Goal: Submit feedback/report problem

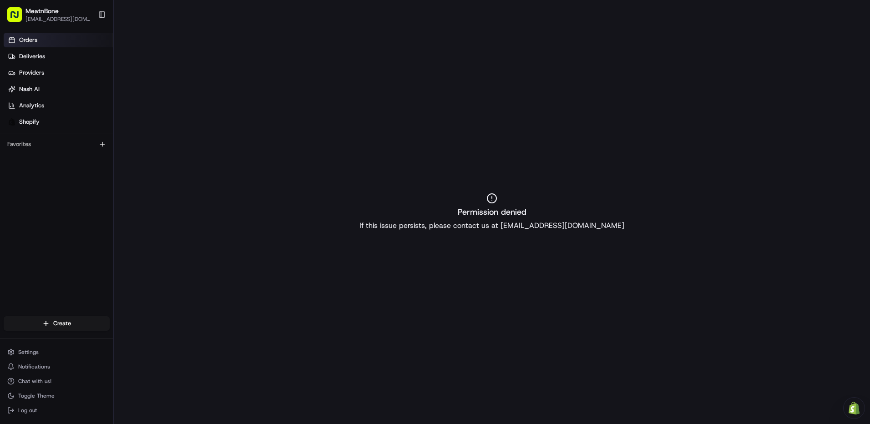
click at [31, 41] on span "Orders" at bounding box center [28, 40] width 18 height 8
click at [38, 14] on span "MeatnBone" at bounding box center [41, 10] width 33 height 9
click at [46, 72] on link "Providers" at bounding box center [59, 73] width 110 height 15
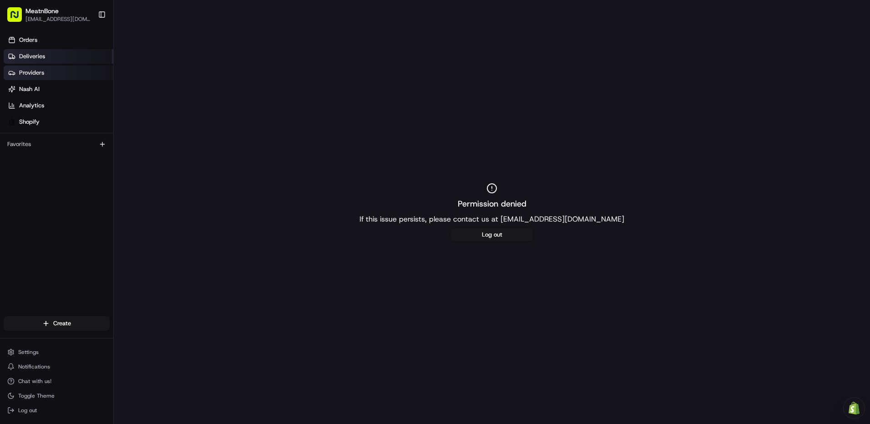
click at [50, 60] on link "Deliveries" at bounding box center [59, 56] width 110 height 15
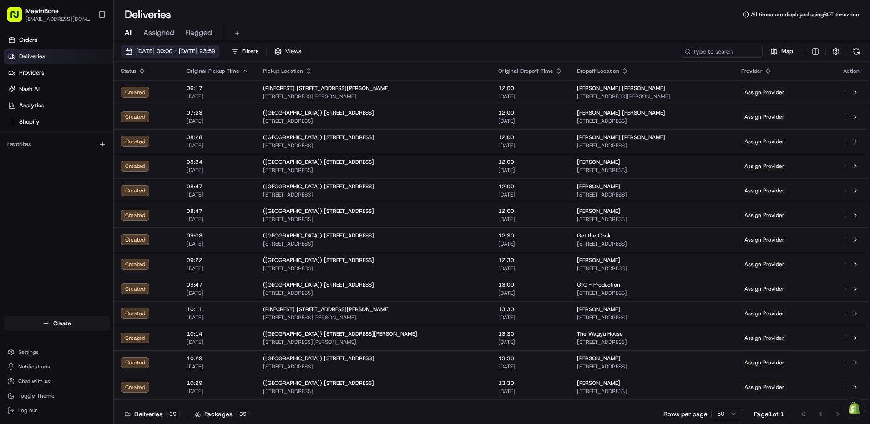
click at [200, 50] on span "[DATE] 00:00 - [DATE] 23:59" at bounding box center [175, 51] width 79 height 8
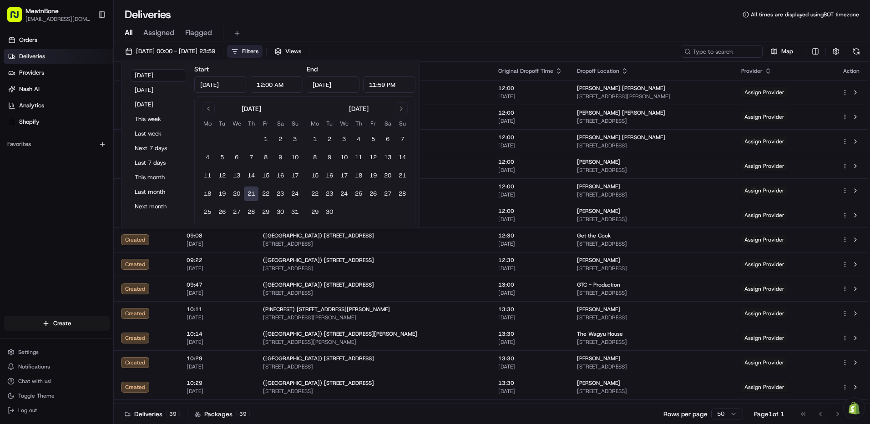
click at [263, 51] on button "Filters" at bounding box center [244, 51] width 35 height 13
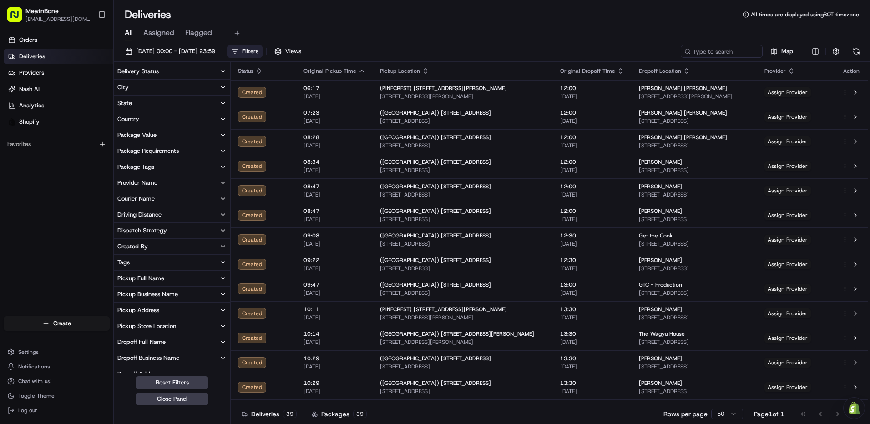
click at [263, 51] on button "Filters" at bounding box center [244, 51] width 35 height 13
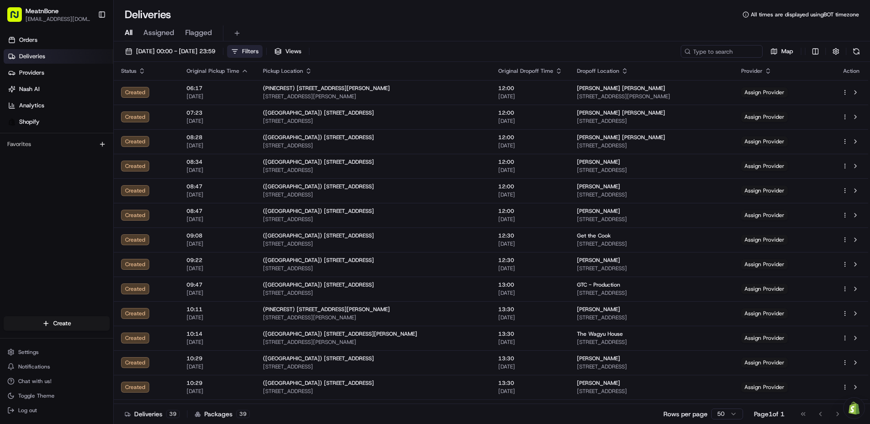
click at [263, 51] on button "Filters" at bounding box center [244, 51] width 35 height 13
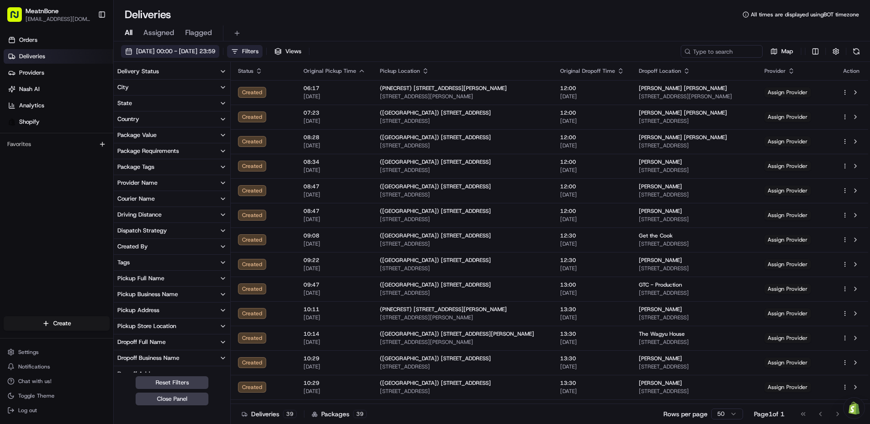
click at [215, 51] on span "[DATE] 00:00 - [DATE] 23:59" at bounding box center [175, 51] width 79 height 8
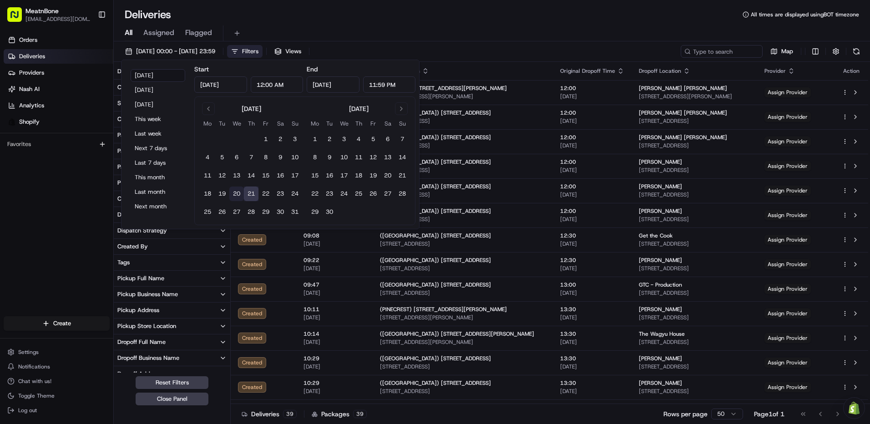
click at [234, 192] on button "20" at bounding box center [236, 194] width 15 height 15
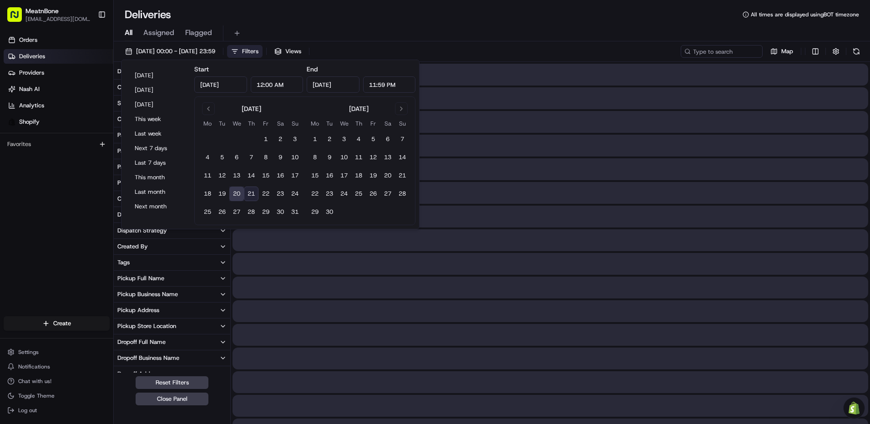
type input "[DATE]"
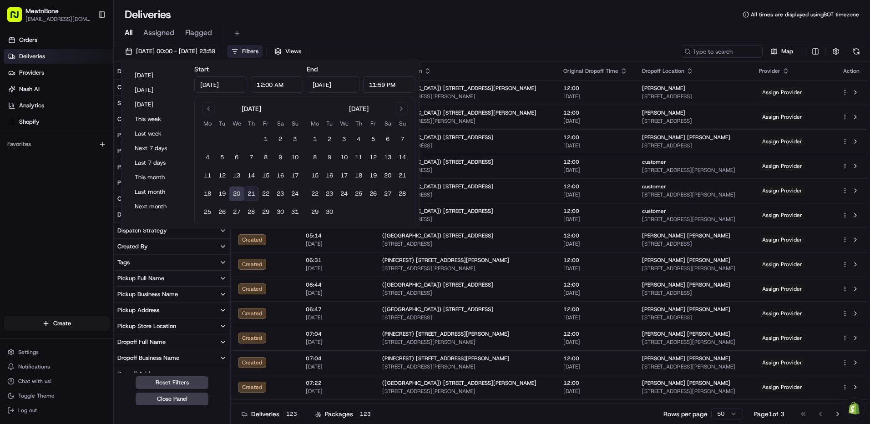
click at [492, 25] on div "All Assigned Flagged" at bounding box center [492, 32] width 756 height 20
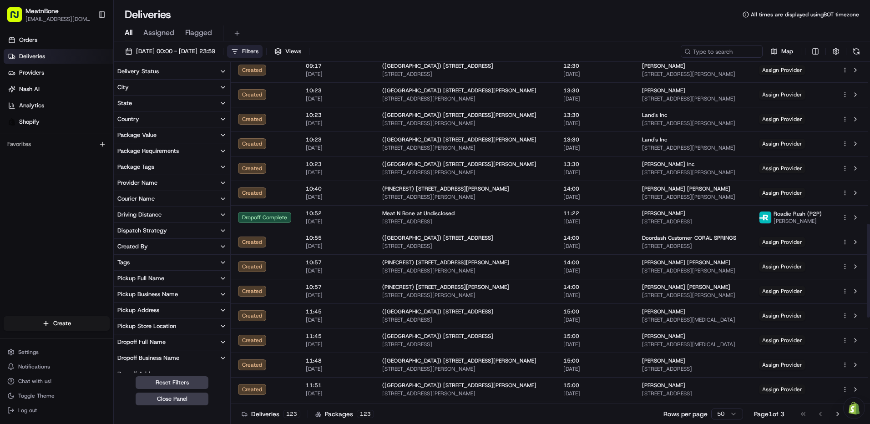
scroll to position [592, 0]
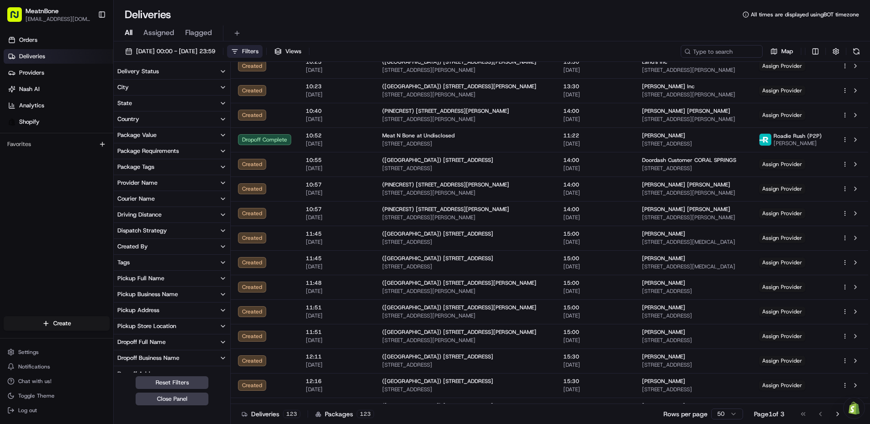
click at [596, 17] on div "Deliveries All times are displayed using BOT timezone" at bounding box center [492, 14] width 756 height 15
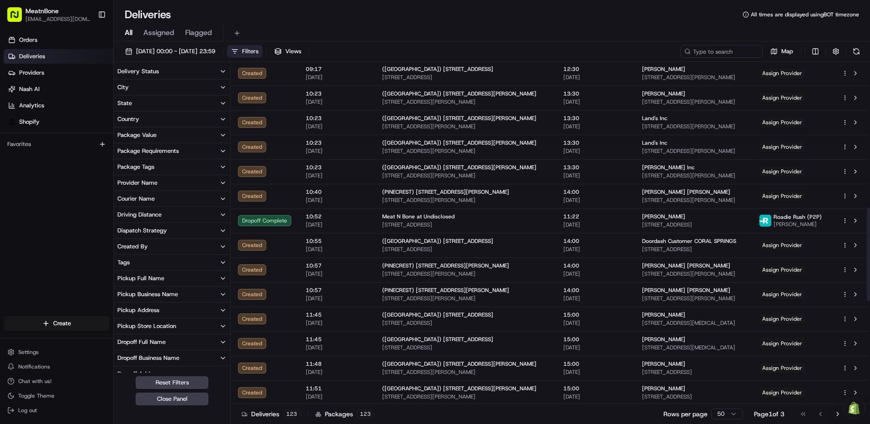
scroll to position [501, 0]
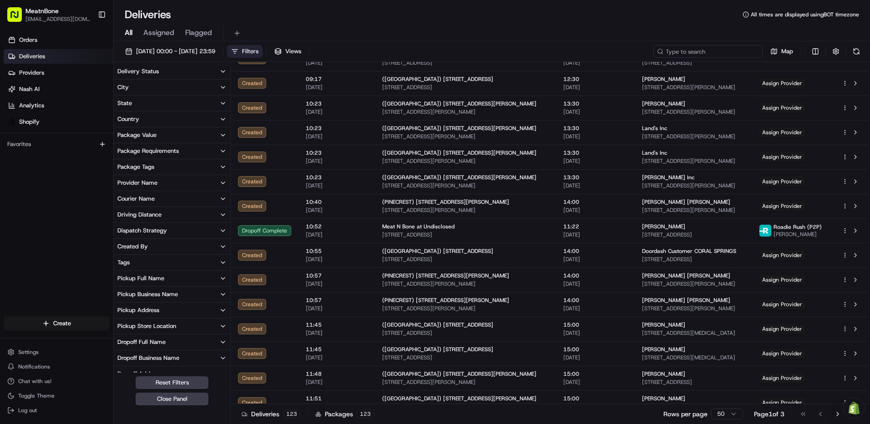
click at [705, 47] on input at bounding box center [707, 51] width 109 height 13
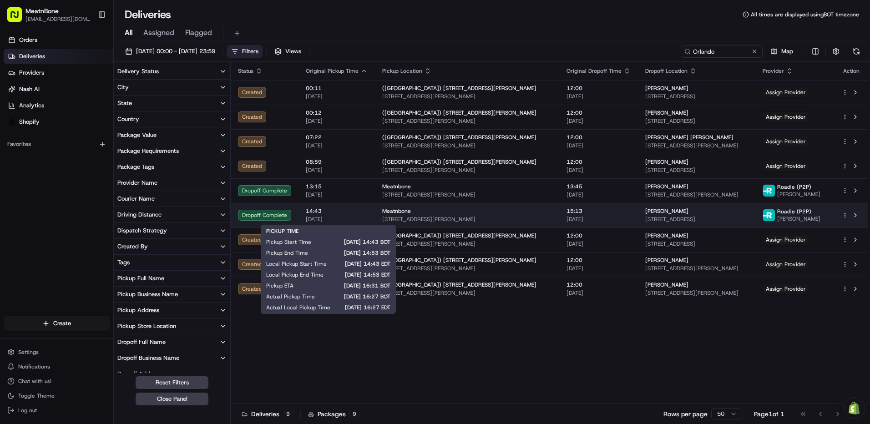
click at [311, 213] on span "14:43" at bounding box center [337, 211] width 62 height 7
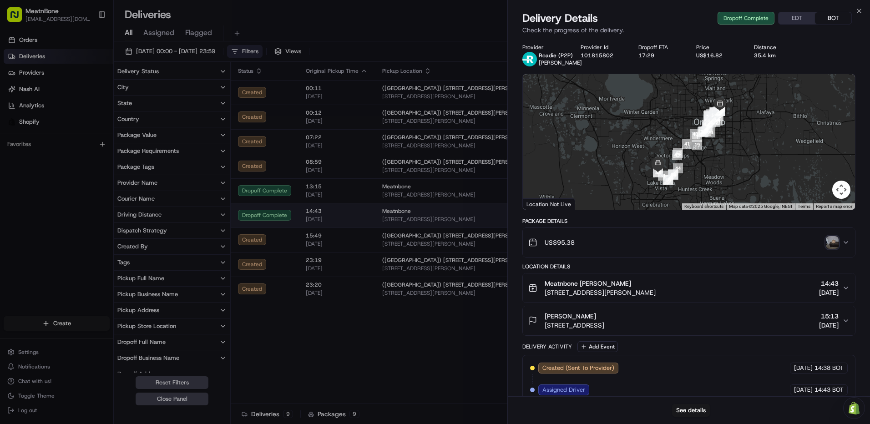
click at [299, 213] on td "14:43 [DATE]" at bounding box center [337, 215] width 76 height 25
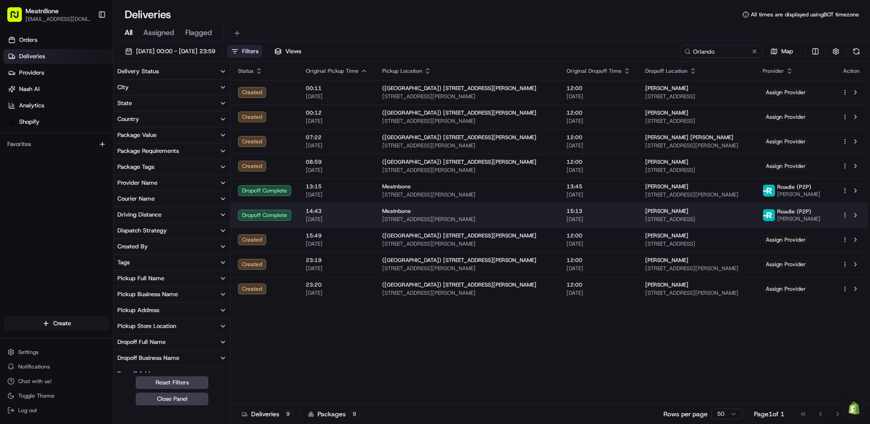
click at [331, 214] on span "14:43" at bounding box center [337, 211] width 62 height 7
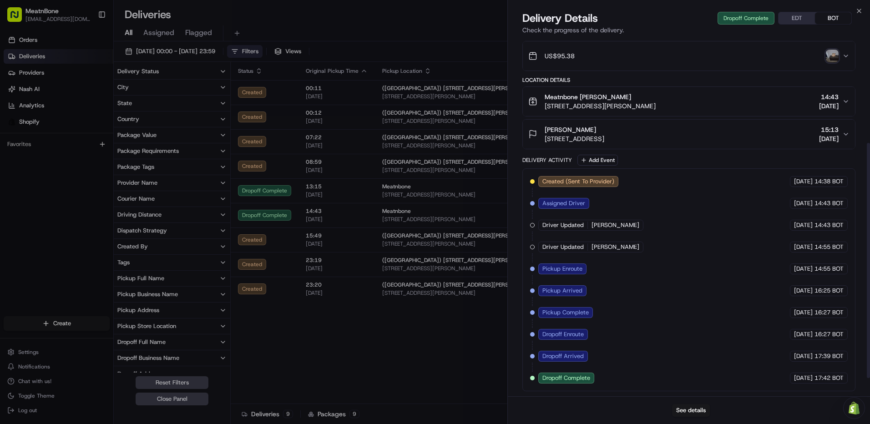
scroll to position [187, 0]
click at [757, 97] on div "Meatnbone [PERSON_NAME] [STREET_ADDRESS][PERSON_NAME] 14:43 [DATE]" at bounding box center [685, 101] width 314 height 18
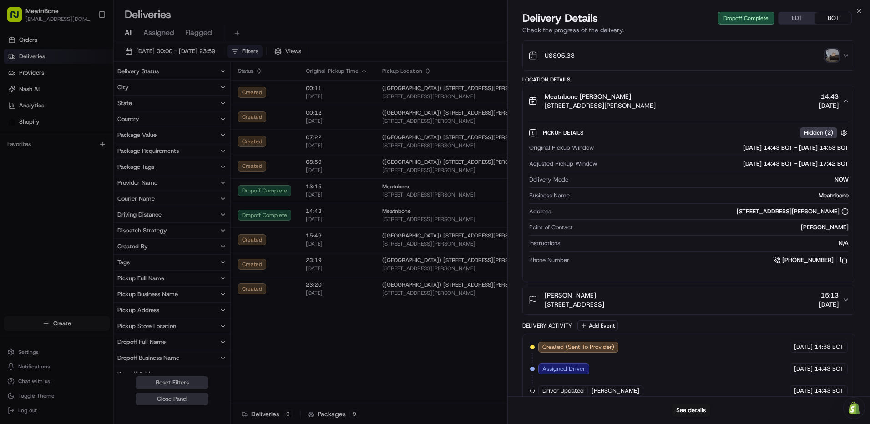
scroll to position [0, 0]
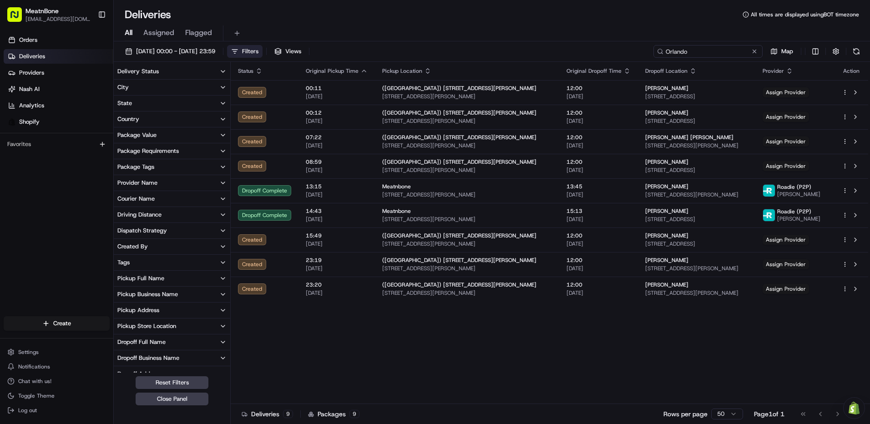
drag, startPoint x: 719, startPoint y: 53, endPoint x: 672, endPoint y: 43, distance: 48.7
click at [672, 43] on div "[DATE] 00:00 - [DATE] 23:59 Filters Views [GEOGRAPHIC_DATA] Map Delivery Status…" at bounding box center [492, 233] width 756 height 385
click at [689, 46] on input "Orlando" at bounding box center [707, 51] width 109 height 13
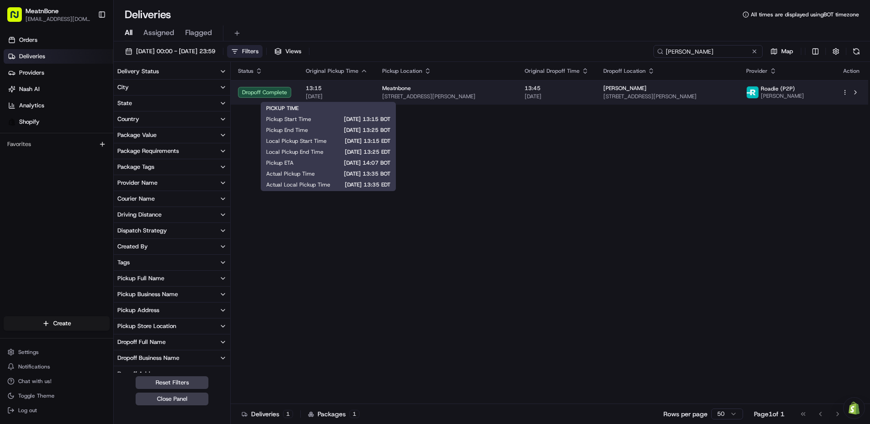
type input "[PERSON_NAME]"
click at [312, 90] on span "13:15" at bounding box center [337, 88] width 62 height 7
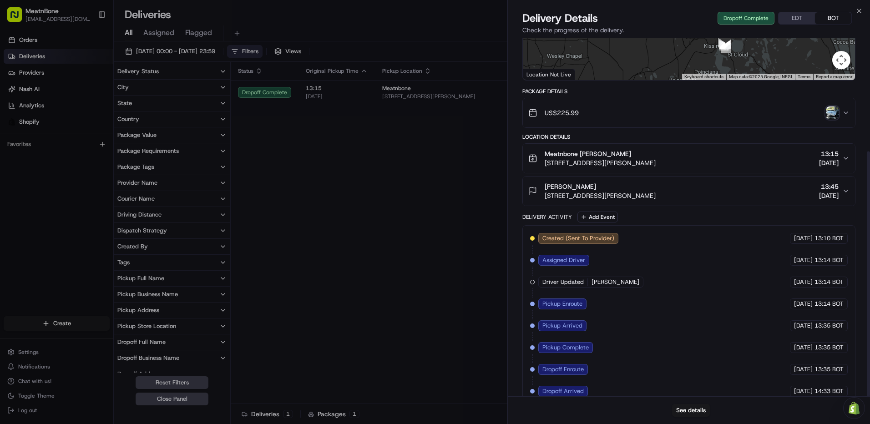
scroll to position [165, 0]
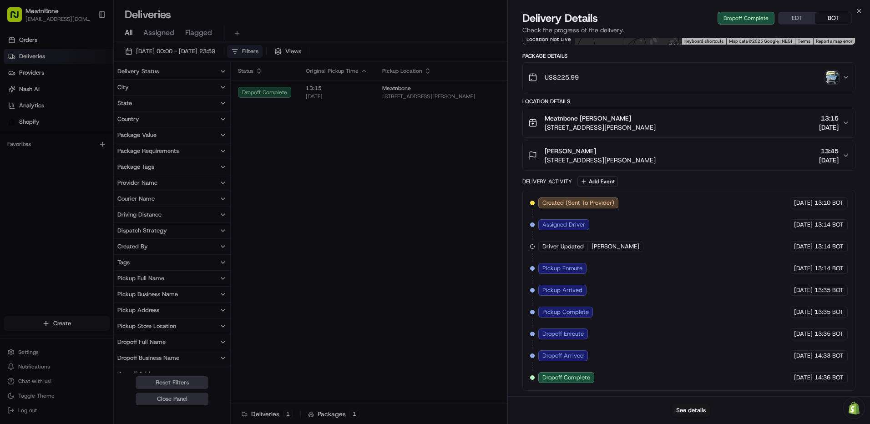
click at [660, 73] on div "US$225.99" at bounding box center [685, 77] width 314 height 18
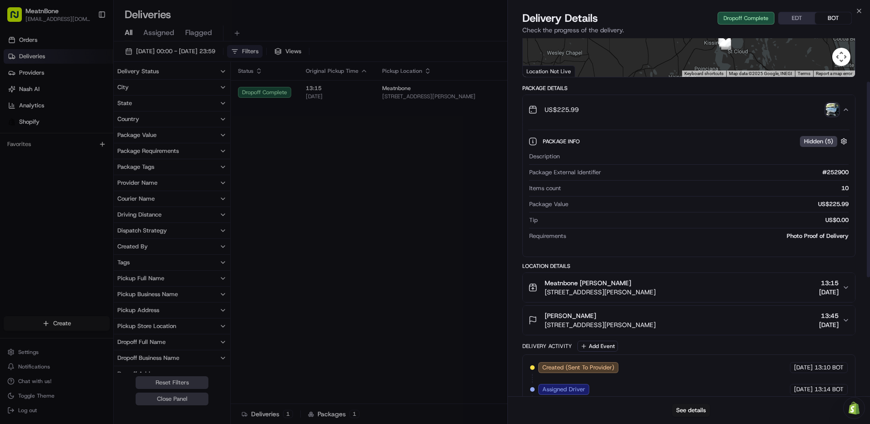
scroll to position [74, 0]
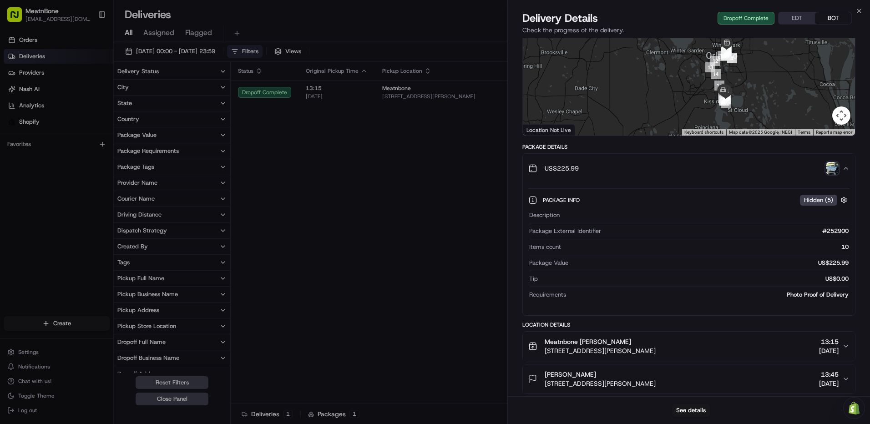
click at [757, 21] on div "Dropoff Complete EDT BOT" at bounding box center [785, 18] width 134 height 13
click at [632, 21] on div "Delivery Details Dropoff Complete EDT BOT" at bounding box center [688, 18] width 333 height 15
click at [584, 24] on span "Delivery Details" at bounding box center [560, 18] width 76 height 15
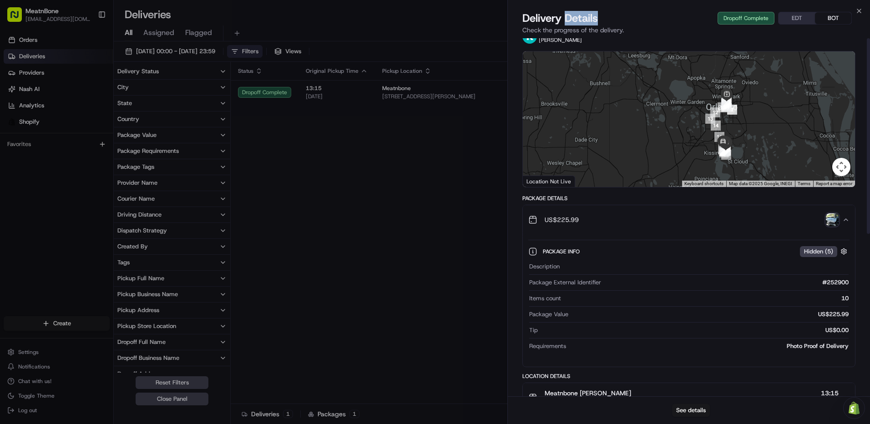
scroll to position [0, 0]
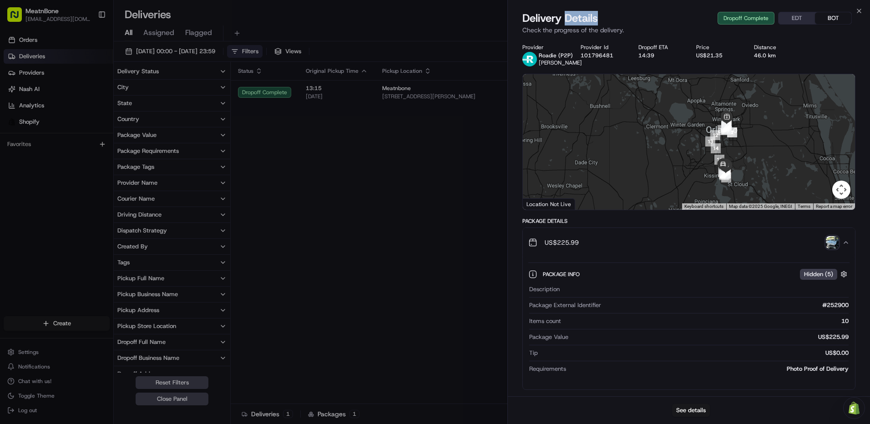
click at [794, 18] on button "EDT" at bounding box center [797, 18] width 36 height 12
click at [859, 9] on icon "button" at bounding box center [859, 10] width 7 height 7
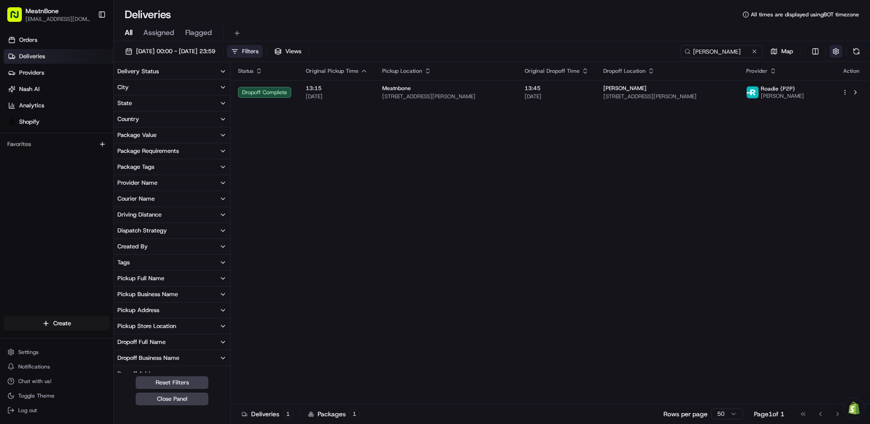
click at [837, 51] on button "button" at bounding box center [836, 51] width 13 height 13
click at [795, 138] on div "Status Original Pickup Time Pickup Location Original Dropoff Time Dropoff Locat…" at bounding box center [550, 233] width 638 height 342
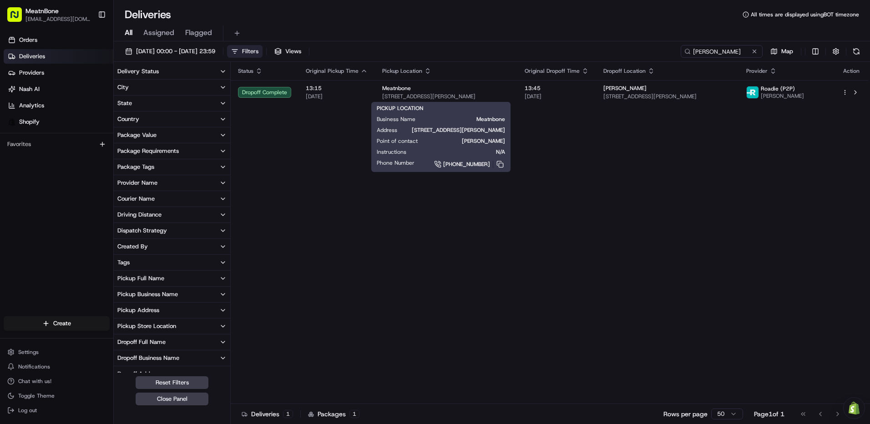
drag, startPoint x: 430, startPoint y: 87, endPoint x: 323, endPoint y: 153, distance: 126.0
click at [323, 153] on div "Status Original Pickup Time Pickup Location Original Dropoff Time Dropoff Locat…" at bounding box center [550, 233] width 638 height 342
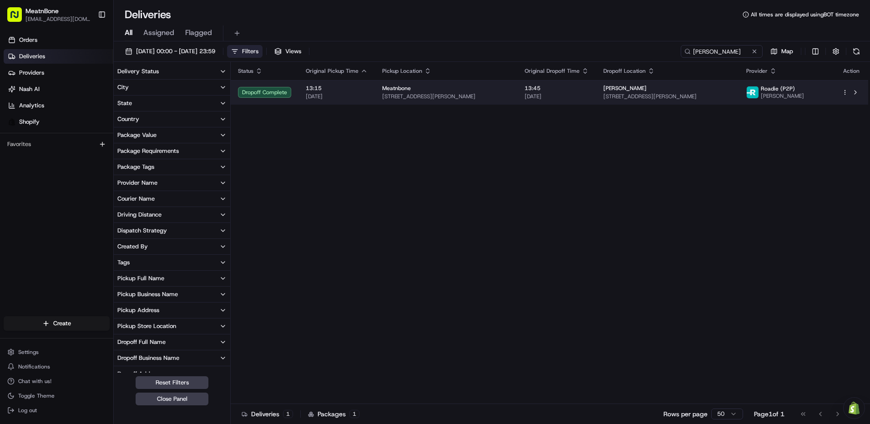
click at [268, 83] on td "Dropoff Complete" at bounding box center [265, 92] width 68 height 25
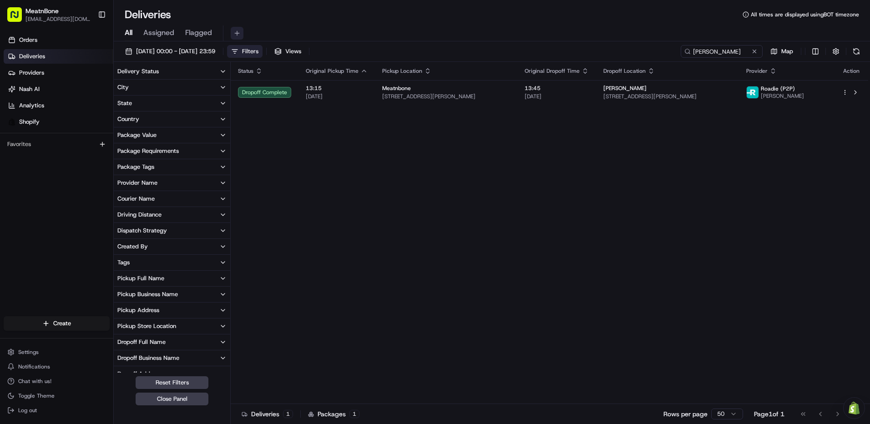
click at [238, 30] on button at bounding box center [237, 33] width 13 height 13
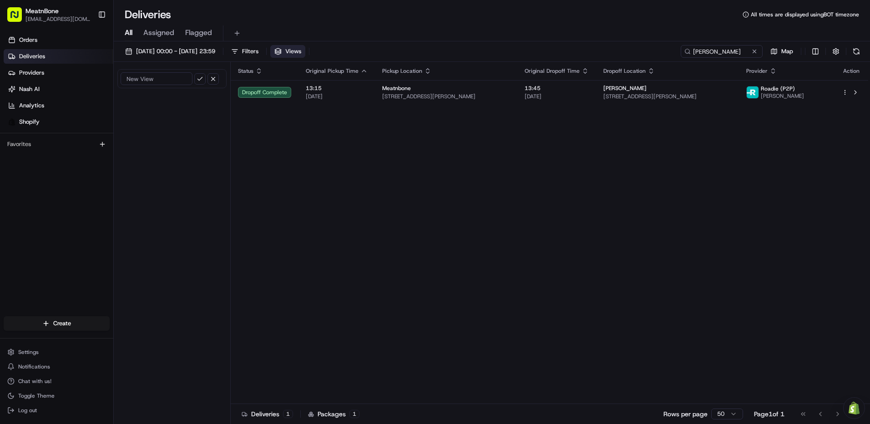
click at [214, 78] on button "button" at bounding box center [213, 78] width 11 height 11
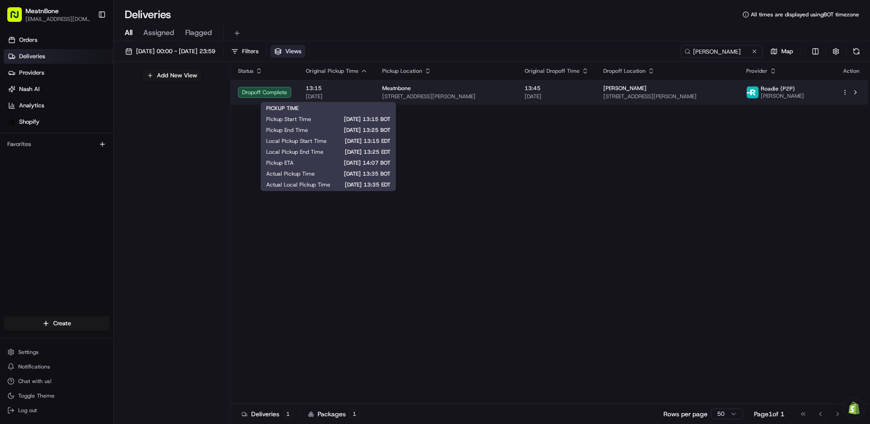
click at [341, 97] on span "[DATE]" at bounding box center [337, 96] width 62 height 7
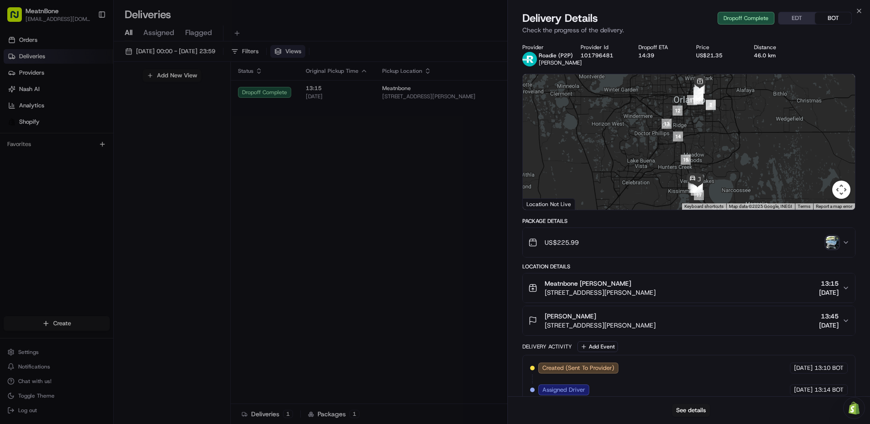
click at [760, 53] on div "46.0 km" at bounding box center [775, 55] width 43 height 7
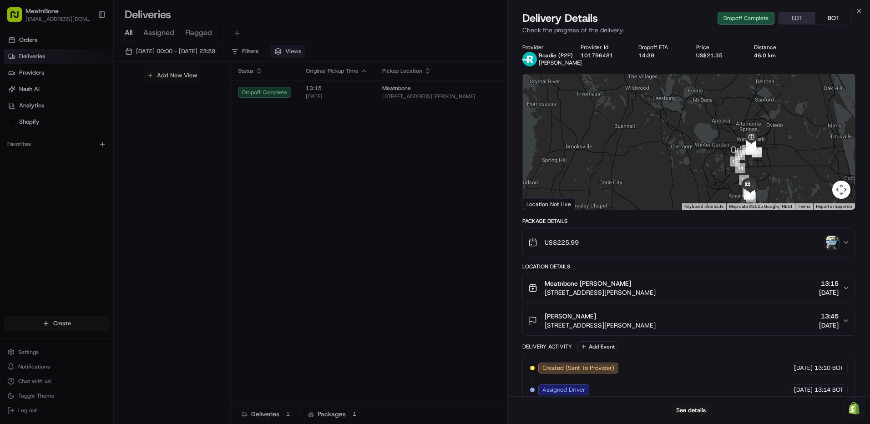
click at [607, 17] on div "Delivery Details Dropoff Complete EDT BOT" at bounding box center [688, 18] width 333 height 15
click at [529, 57] on img at bounding box center [529, 59] width 15 height 15
click at [551, 59] on span "Roadie (P2P)" at bounding box center [556, 55] width 34 height 7
click at [619, 45] on div "Provider Id" at bounding box center [602, 47] width 43 height 7
click at [861, 11] on icon "button" at bounding box center [859, 10] width 7 height 7
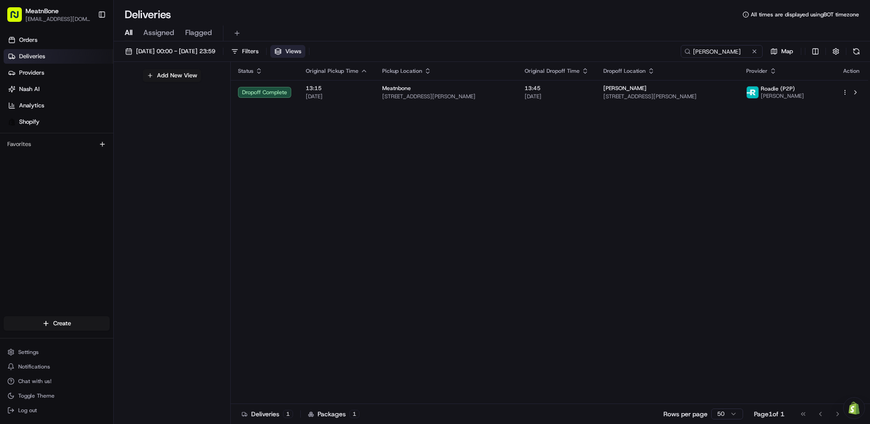
click at [716, 157] on div "Status Original Pickup Time Pickup Location Original Dropoff Time Dropoff Locat…" at bounding box center [550, 233] width 638 height 342
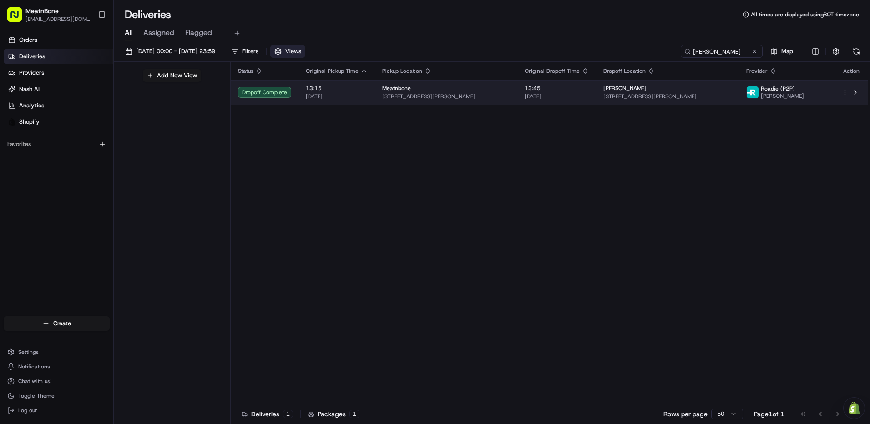
click at [845, 91] on html "MeatnBone [EMAIL_ADDRESS][DOMAIN_NAME] Toggle Sidebar Orders Deliveries Provide…" at bounding box center [435, 212] width 870 height 424
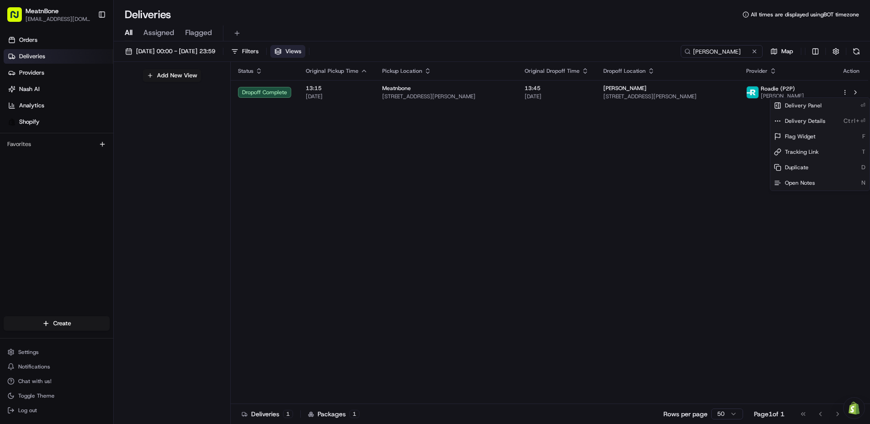
click at [806, 211] on html "MeatnBone [EMAIL_ADDRESS][DOMAIN_NAME] Toggle Sidebar Orders Deliveries Provide…" at bounding box center [435, 212] width 870 height 424
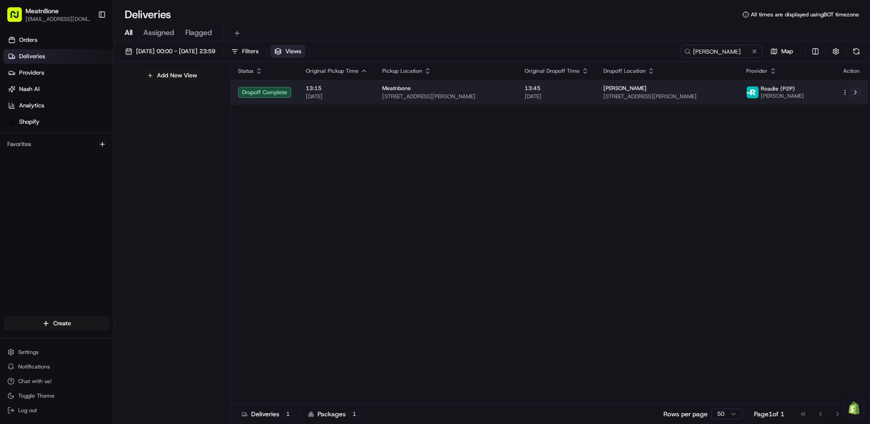
click at [856, 92] on button at bounding box center [855, 92] width 11 height 11
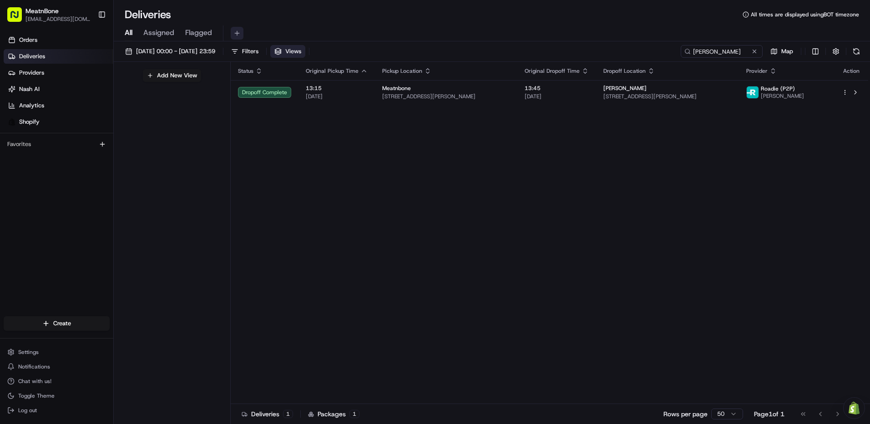
click at [240, 31] on button at bounding box center [237, 33] width 13 height 13
click at [299, 220] on div "Status Original Pickup Time Pickup Location Original Dropoff Time Dropoff Locat…" at bounding box center [550, 233] width 638 height 342
click at [36, 91] on span "Nash AI" at bounding box center [29, 89] width 20 height 8
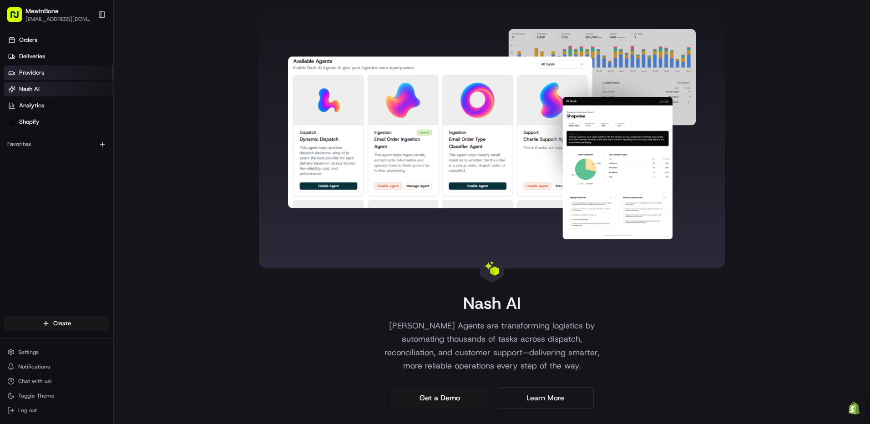
click at [39, 72] on span "Providers" at bounding box center [31, 73] width 25 height 8
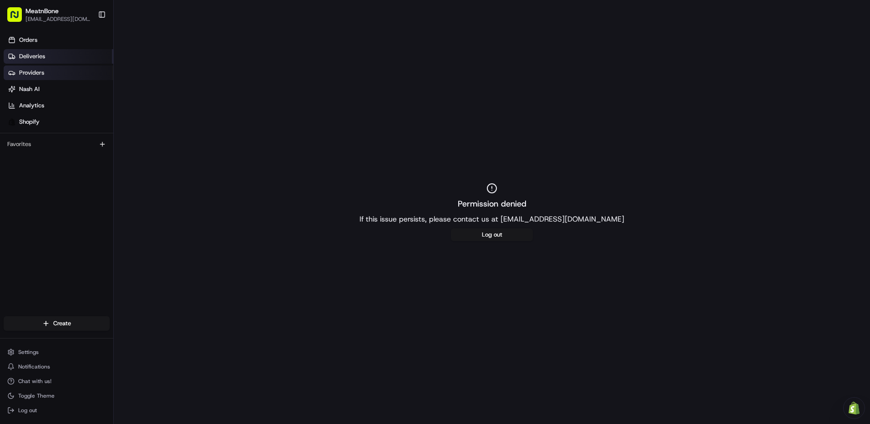
click at [47, 54] on link "Deliveries" at bounding box center [59, 56] width 110 height 15
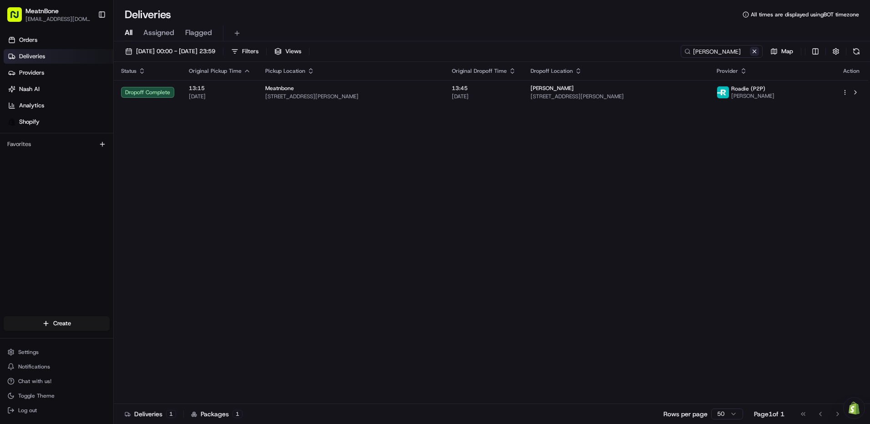
click at [754, 52] on button at bounding box center [754, 51] width 9 height 9
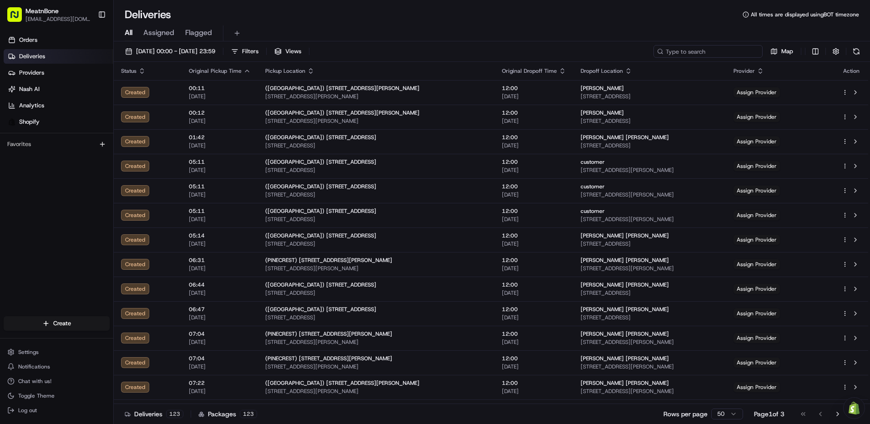
click at [732, 52] on input at bounding box center [707, 51] width 109 height 13
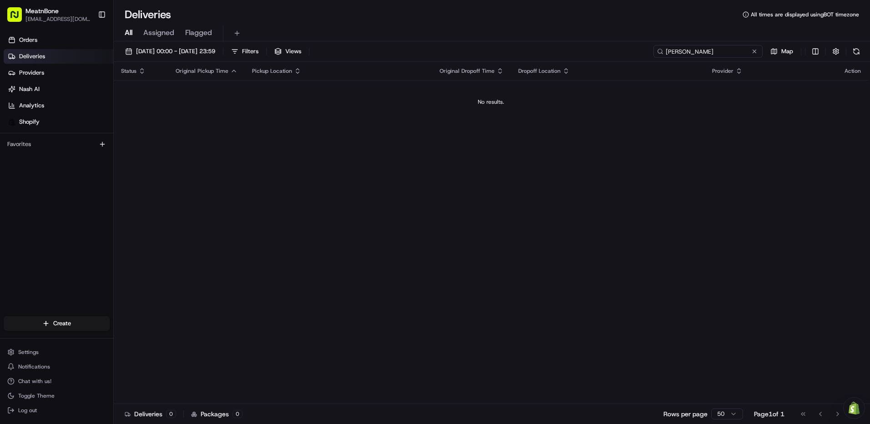
click at [688, 47] on input "[PERSON_NAME]" at bounding box center [707, 51] width 109 height 13
click at [688, 49] on input "[PERSON_NAME]" at bounding box center [707, 51] width 109 height 13
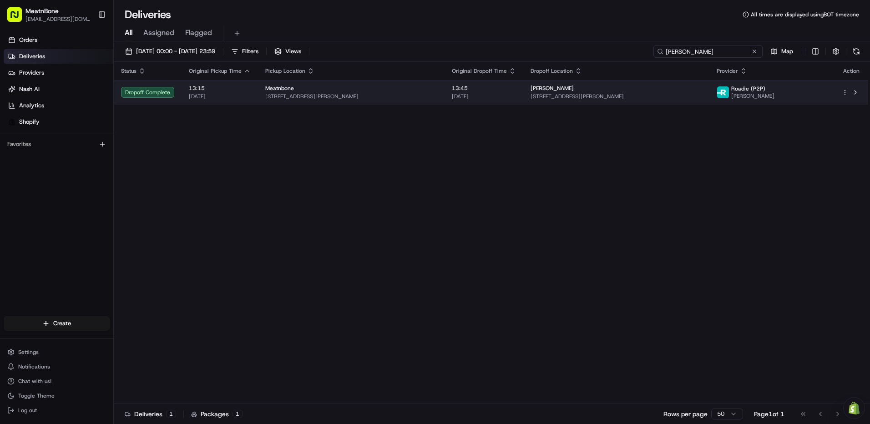
type input "[PERSON_NAME]"
click at [814, 91] on div "Roadie (P2P) [PERSON_NAME]" at bounding box center [772, 92] width 111 height 15
click at [856, 92] on button at bounding box center [855, 92] width 11 height 11
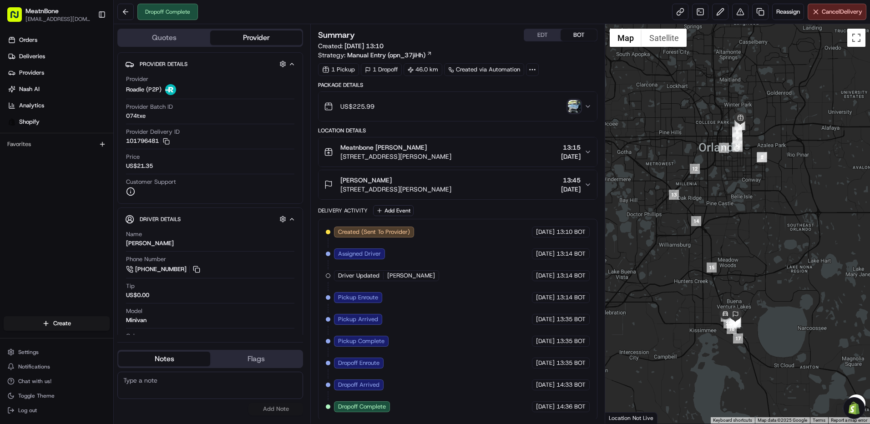
click at [252, 37] on button "Provider" at bounding box center [256, 37] width 92 height 15
click at [162, 37] on button "Quotes" at bounding box center [164, 37] width 92 height 15
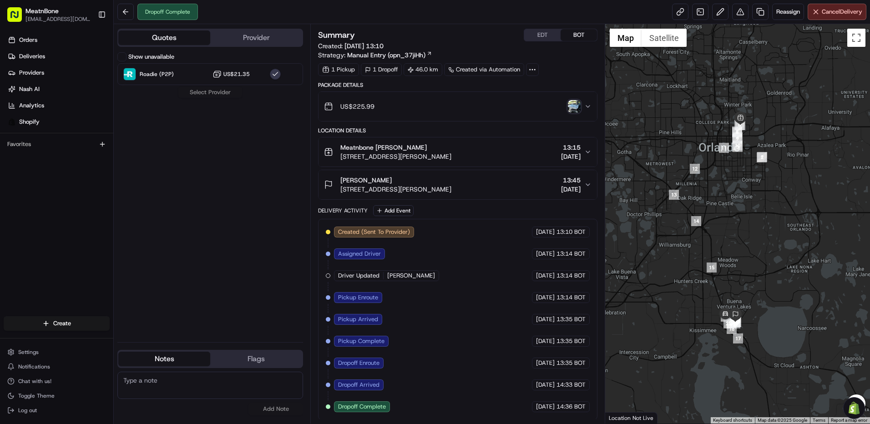
click at [243, 35] on button "Provider" at bounding box center [256, 37] width 92 height 15
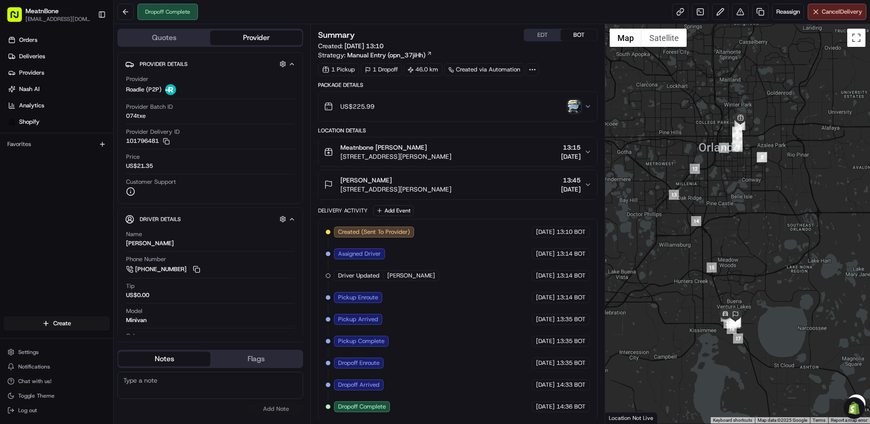
click at [75, 324] on html "MeatnBone rmolina@meatnbone.com Toggle Sidebar Orders Deliveries Providers Nash…" at bounding box center [435, 212] width 870 height 424
click at [37, 247] on html "MeatnBone rmolina@meatnbone.com Toggle Sidebar Orders Deliveries Providers Nash…" at bounding box center [435, 212] width 870 height 424
click at [163, 63] on span "Provider Details" at bounding box center [164, 64] width 48 height 7
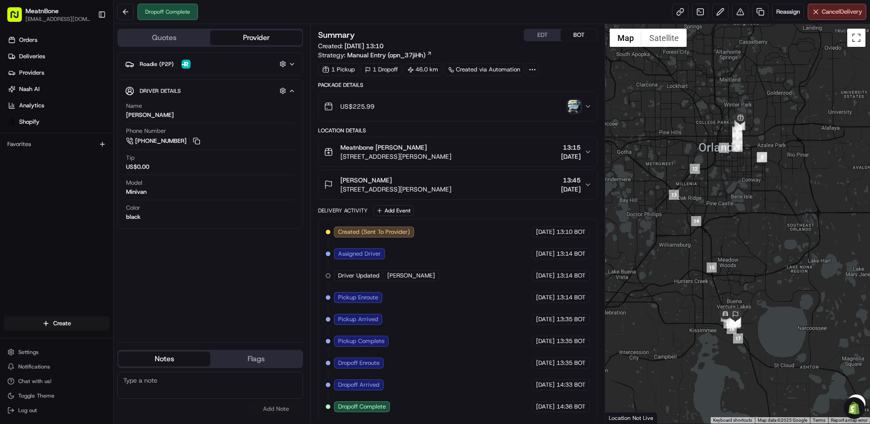
click at [157, 64] on span "Roadie (P2P)" at bounding box center [157, 64] width 34 height 7
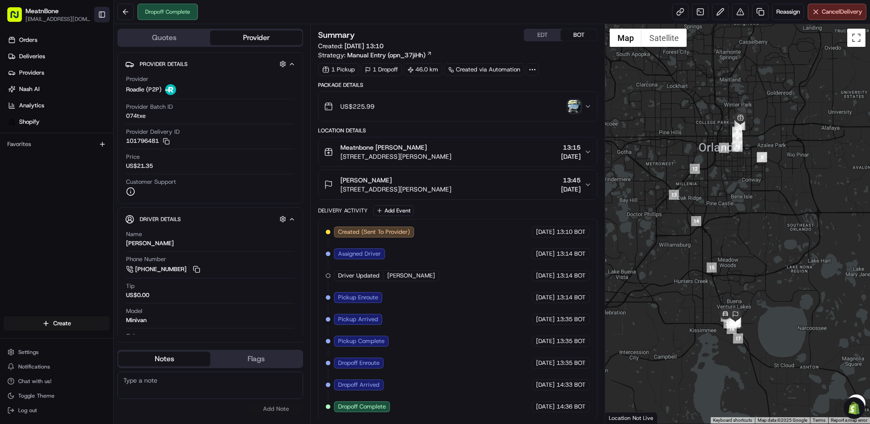
click at [100, 12] on button "Toggle Sidebar" at bounding box center [101, 14] width 15 height 15
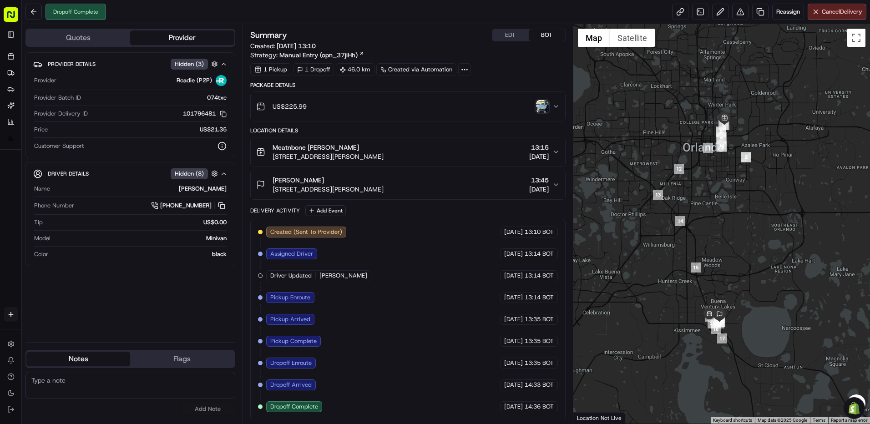
click at [195, 34] on button "Provider" at bounding box center [182, 37] width 104 height 15
click at [104, 34] on button "Quotes" at bounding box center [78, 37] width 104 height 15
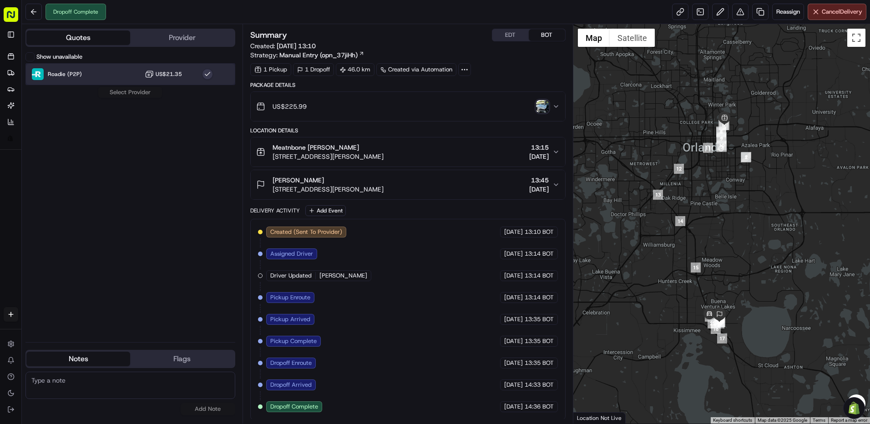
click at [97, 73] on div "Roadie (P2P) US$21.35" at bounding box center [130, 74] width 210 height 22
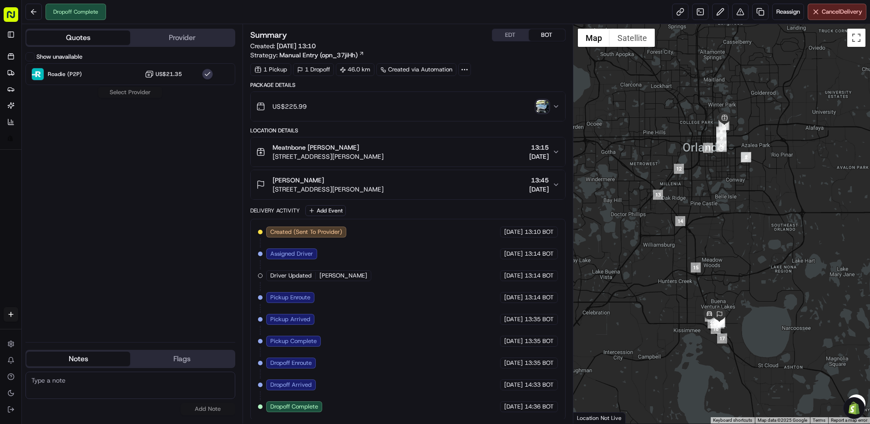
click at [177, 34] on button "Provider" at bounding box center [182, 37] width 104 height 15
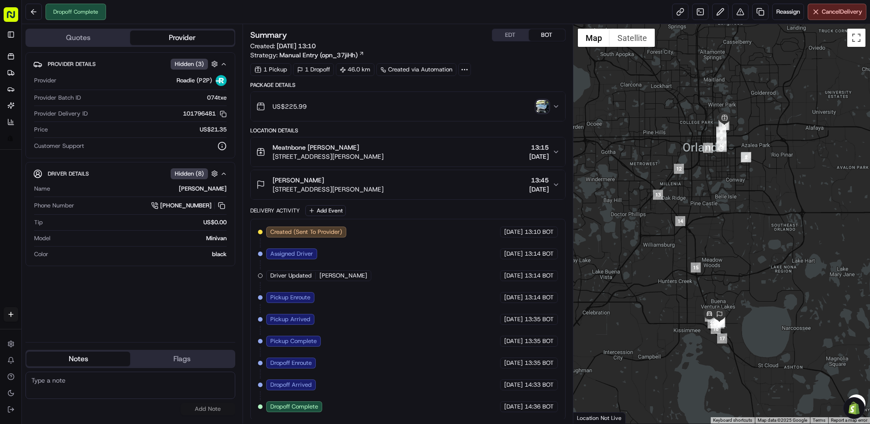
click at [197, 35] on button "Provider" at bounding box center [182, 37] width 104 height 15
click at [35, 15] on button at bounding box center [33, 12] width 16 height 16
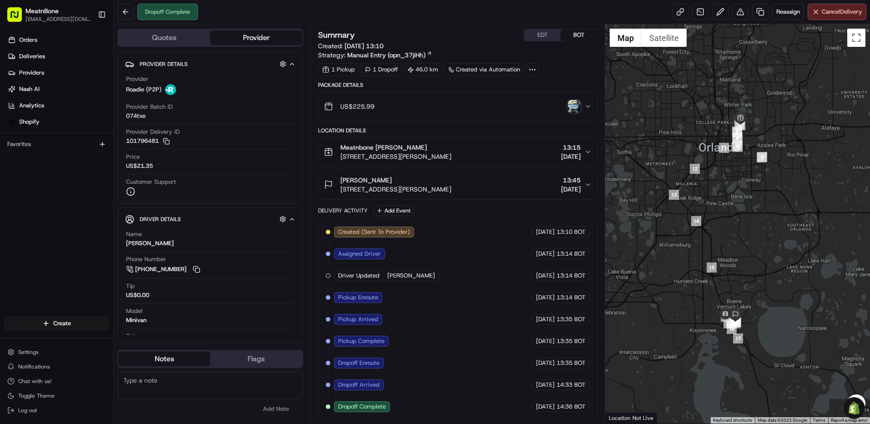
click at [230, 13] on div "Dropoff Complete Reassign Cancel Delivery" at bounding box center [492, 12] width 756 height 24
click at [208, 81] on div "Provider Roadie (P2P)" at bounding box center [210, 85] width 168 height 20
click at [214, 62] on div "Provider Details Hidden ( 3 )" at bounding box center [214, 63] width 149 height 11
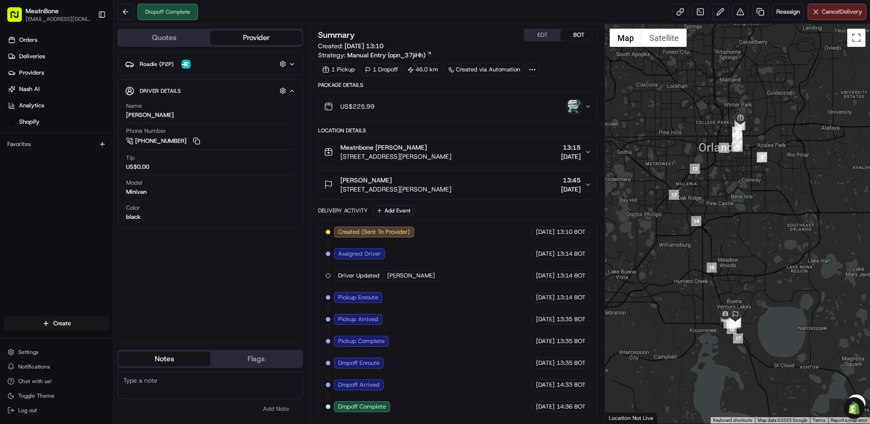
click at [294, 63] on icon "button" at bounding box center [292, 64] width 4 height 2
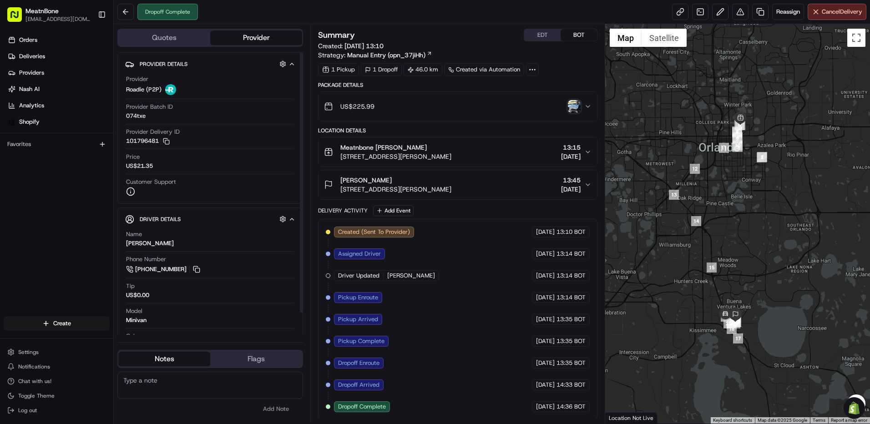
click at [169, 11] on div "Dropoff Complete" at bounding box center [167, 12] width 61 height 16
drag, startPoint x: 169, startPoint y: 11, endPoint x: 162, endPoint y: 15, distance: 8.5
click at [162, 15] on div "Dropoff Complete" at bounding box center [167, 12] width 61 height 16
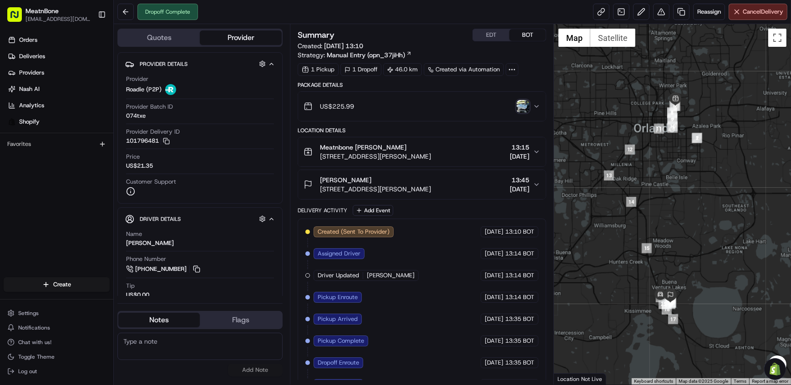
click at [478, 112] on div "US$225.99" at bounding box center [418, 106] width 229 height 18
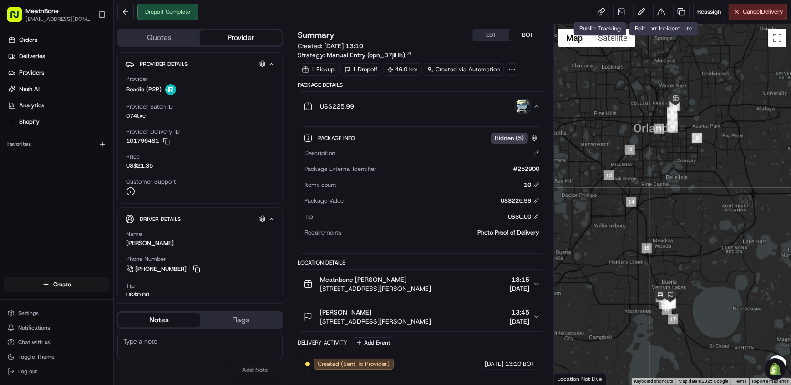
click at [567, 13] on div "Dropoff Complete Reassign Cancel Delivery" at bounding box center [452, 12] width 677 height 24
click at [660, 10] on button at bounding box center [661, 12] width 16 height 16
click at [426, 16] on div "Dropoff Complete Reassign Cancel Delivery" at bounding box center [452, 12] width 677 height 24
click at [661, 13] on button at bounding box center [661, 12] width 16 height 16
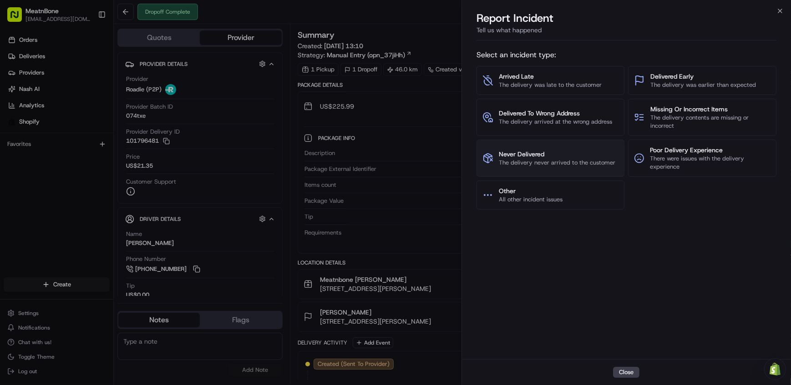
click at [539, 157] on span "Never Delivered" at bounding box center [557, 154] width 116 height 9
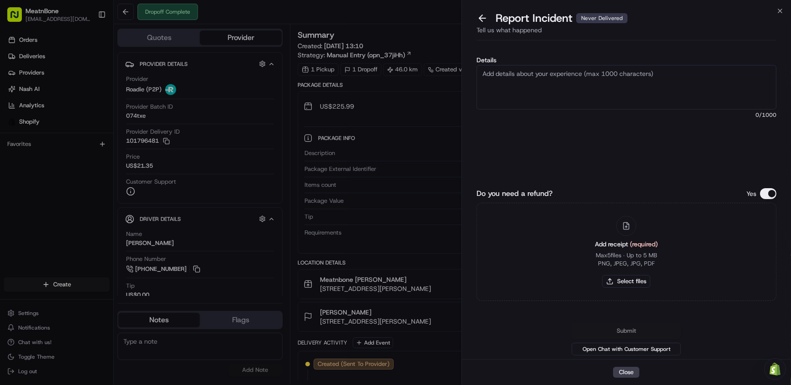
click at [582, 92] on textarea "Details" at bounding box center [626, 87] width 300 height 45
drag, startPoint x: 501, startPoint y: 77, endPoint x: 484, endPoint y: 150, distance: 75.2
click at [484, 150] on div "Details The Item never delivered to the customer, it was stolen 55 /1000" at bounding box center [626, 117] width 300 height 120
click at [497, 75] on textarea "The Item never delivered to the customer, it was stolen" at bounding box center [626, 87] width 300 height 45
click at [513, 97] on textarea "The item never delivered to the customer, it was stolen" at bounding box center [626, 87] width 300 height 45
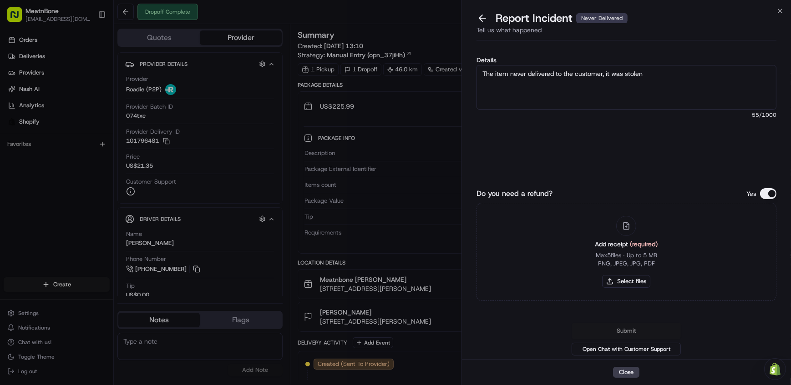
click at [621, 103] on textarea "The item never delivered to the customer, it was stolen" at bounding box center [626, 87] width 300 height 45
drag, startPoint x: 582, startPoint y: 70, endPoint x: 536, endPoint y: 141, distance: 85.1
click at [536, 141] on div "Details The item never delivered to the customer, it was stolen 55 /1000" at bounding box center [626, 117] width 300 height 120
click at [0, 0] on span "customer;" at bounding box center [0, 0] width 0 height 0
click at [670, 89] on textarea "The item never delivered to the customer; it was stolen" at bounding box center [626, 87] width 300 height 45
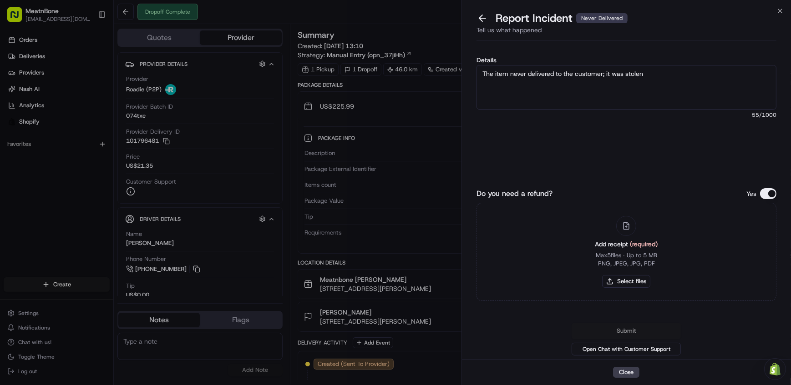
type textarea "The item never delivered to the customer; it was stolen"
click at [630, 284] on button "Select files" at bounding box center [626, 281] width 48 height 13
type input "C:\fakepath\Order 252900.pdf"
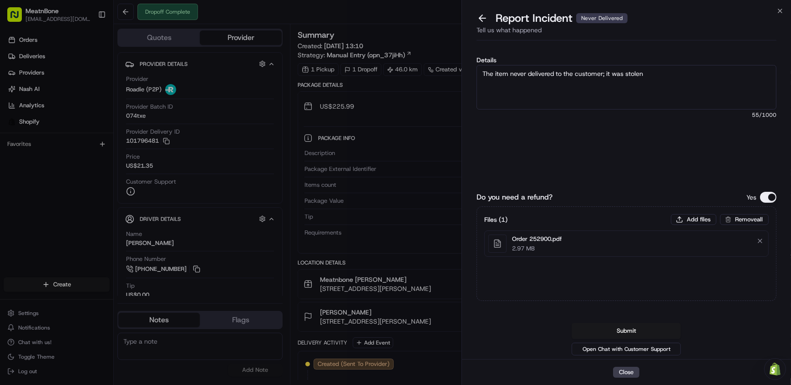
click at [768, 197] on button "Do you need a refund?" at bounding box center [768, 197] width 16 height 11
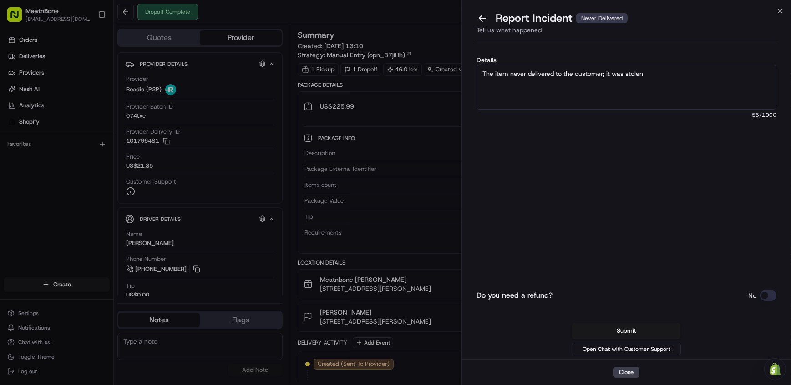
click at [765, 296] on button "Do you need a refund?" at bounding box center [768, 295] width 16 height 11
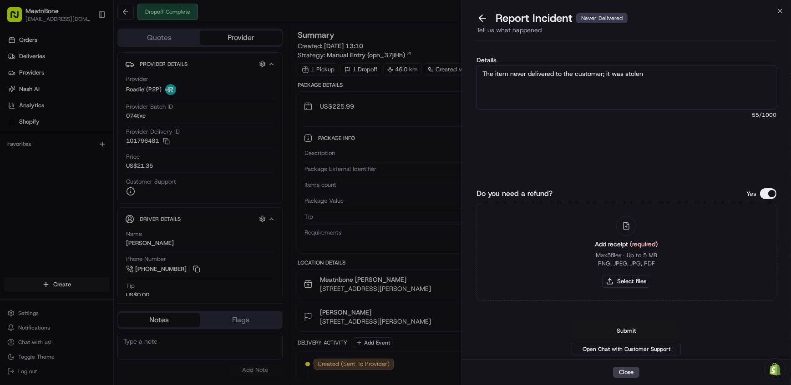
click at [633, 329] on button "Submit" at bounding box center [626, 331] width 109 height 16
